Goal: Task Accomplishment & Management: Manage account settings

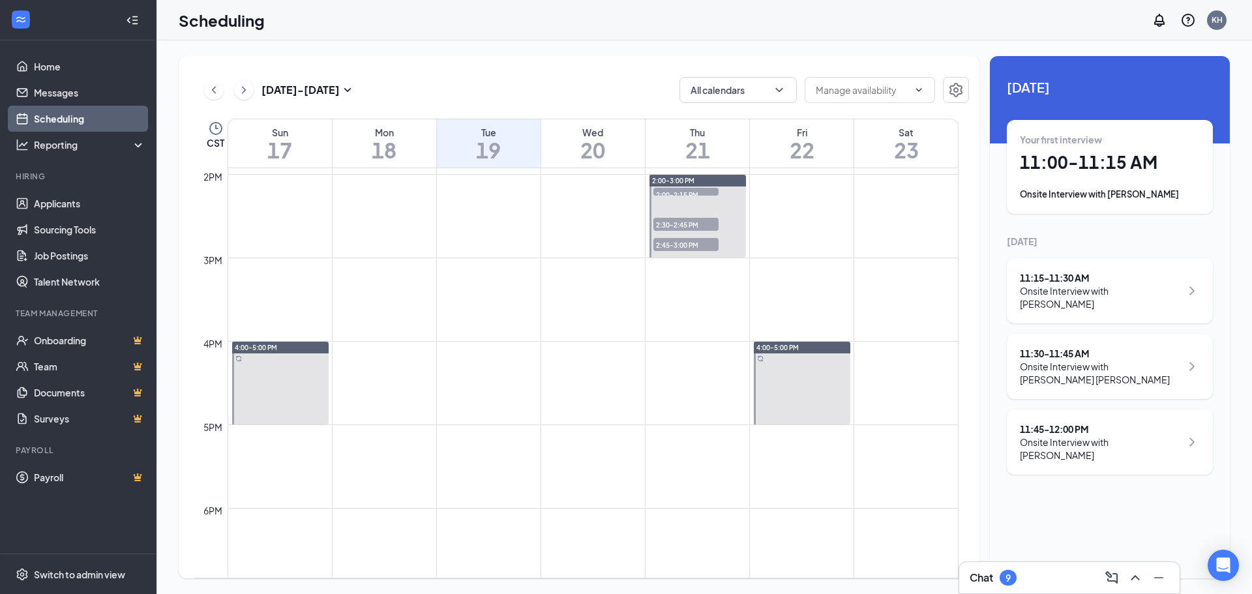
scroll to position [1097, 0]
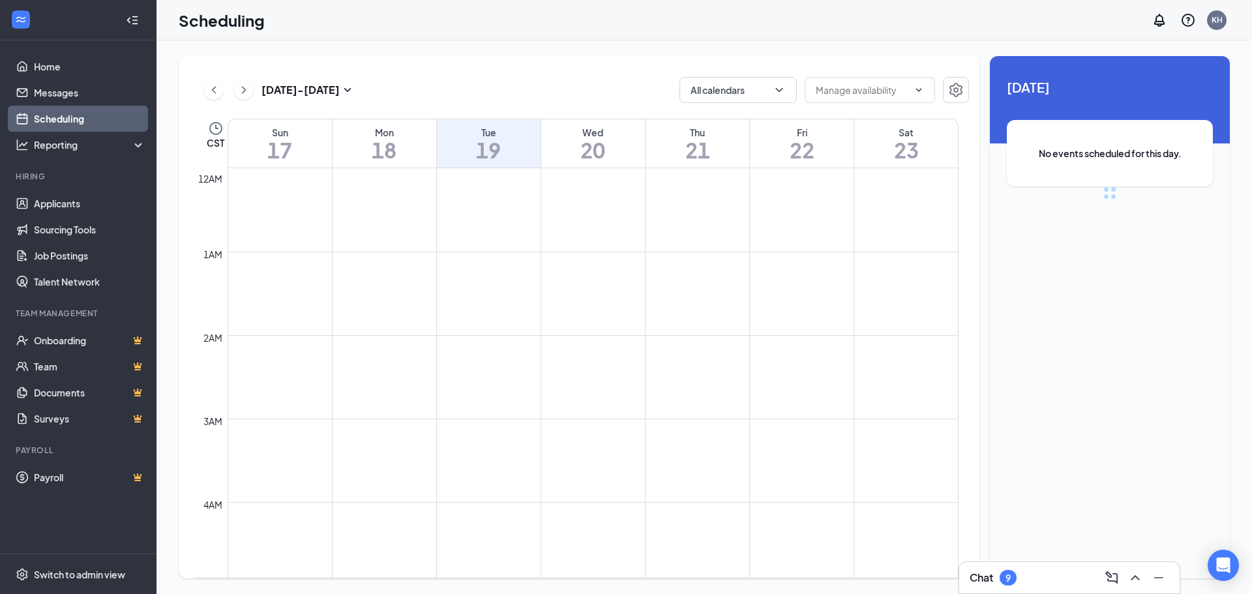
scroll to position [641, 0]
